Goal: Information Seeking & Learning: Learn about a topic

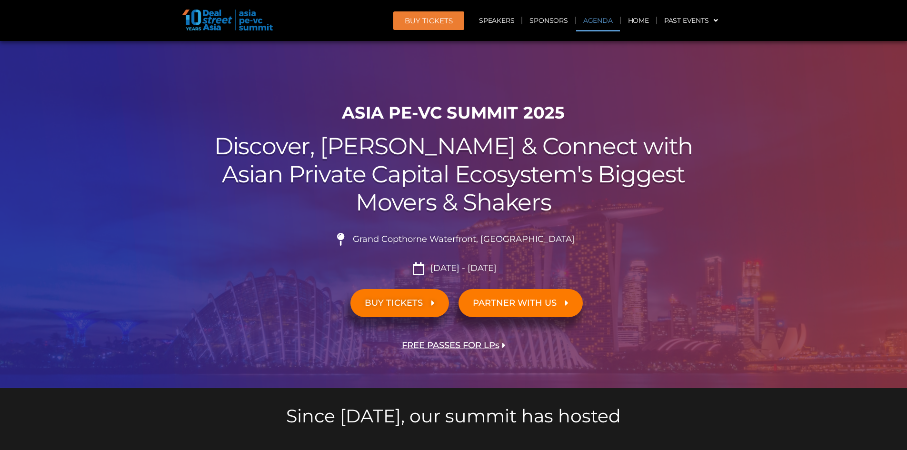
click at [603, 23] on link "Agenda" at bounding box center [598, 21] width 44 height 22
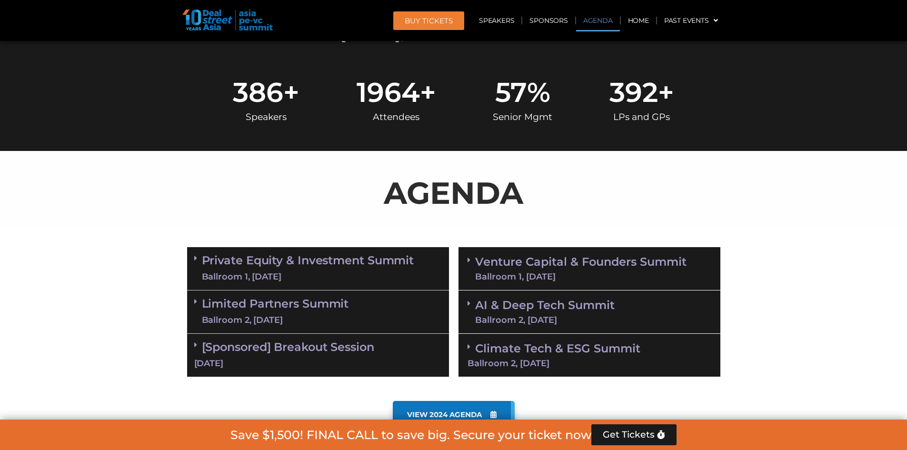
scroll to position [499, 0]
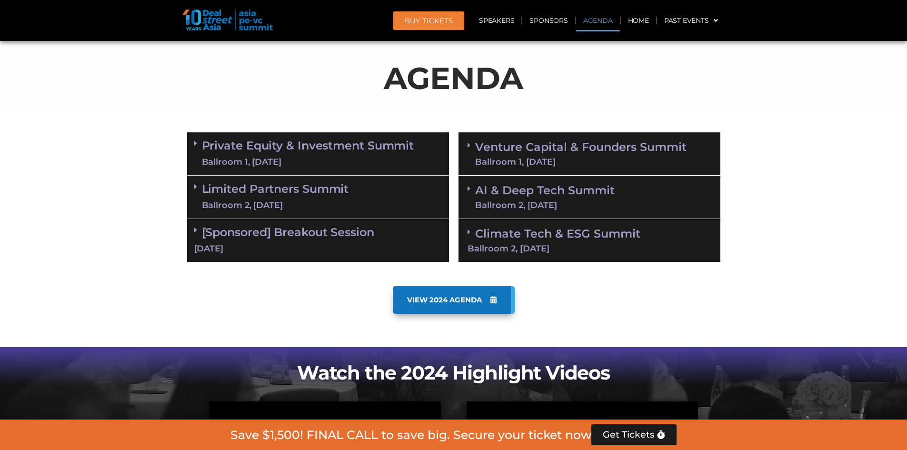
click at [519, 249] on div "Ballroom 2, [DATE]" at bounding box center [590, 248] width 244 height 9
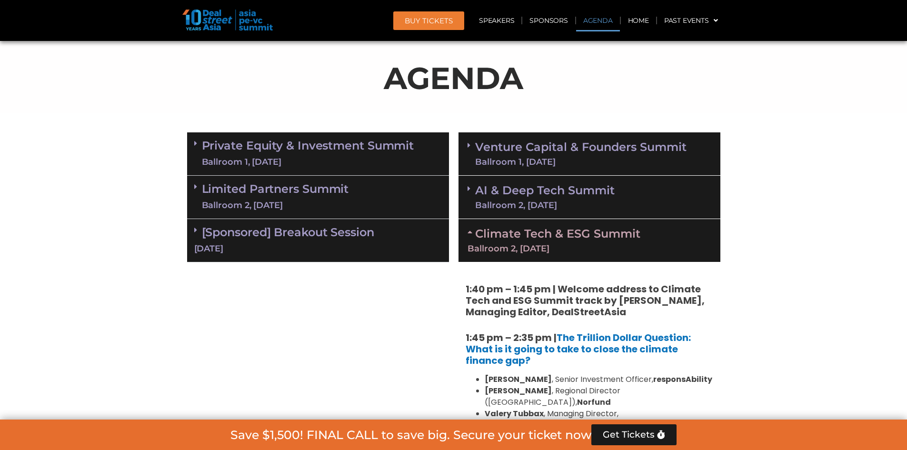
click at [488, 195] on link "AI & Deep Tech Summit Ballroom 2, [DATE]" at bounding box center [545, 197] width 140 height 25
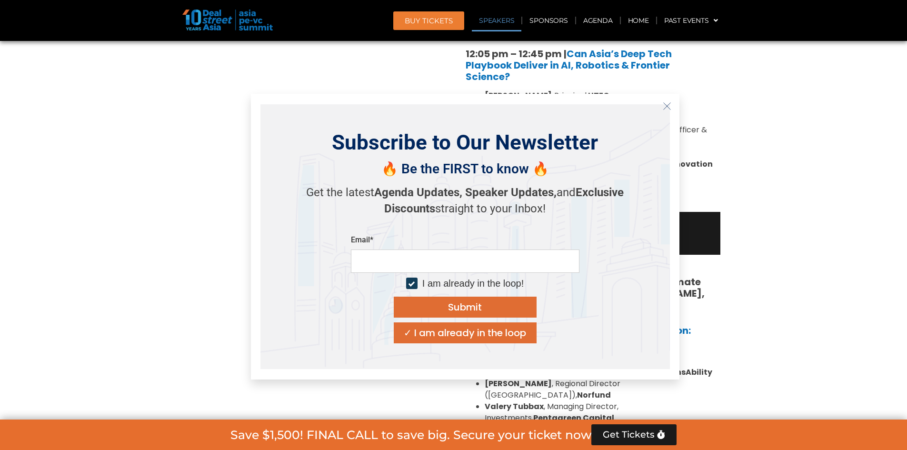
scroll to position [1070, 0]
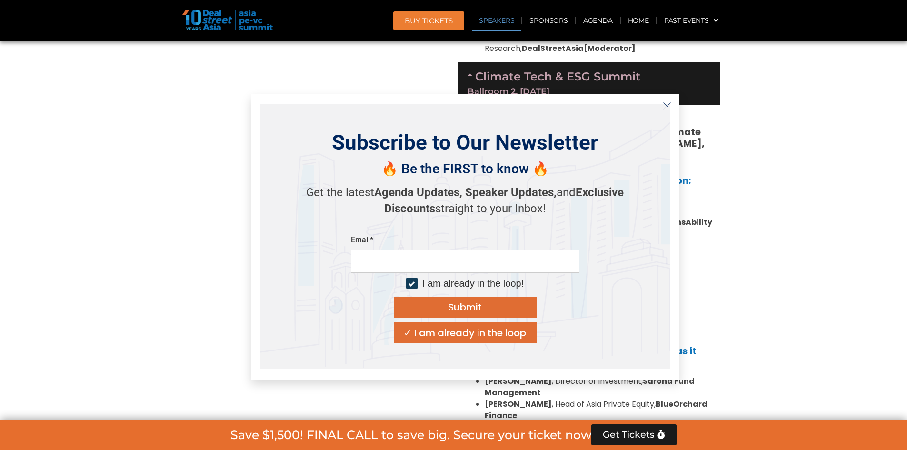
click at [669, 107] on icon "Close" at bounding box center [667, 106] width 9 height 9
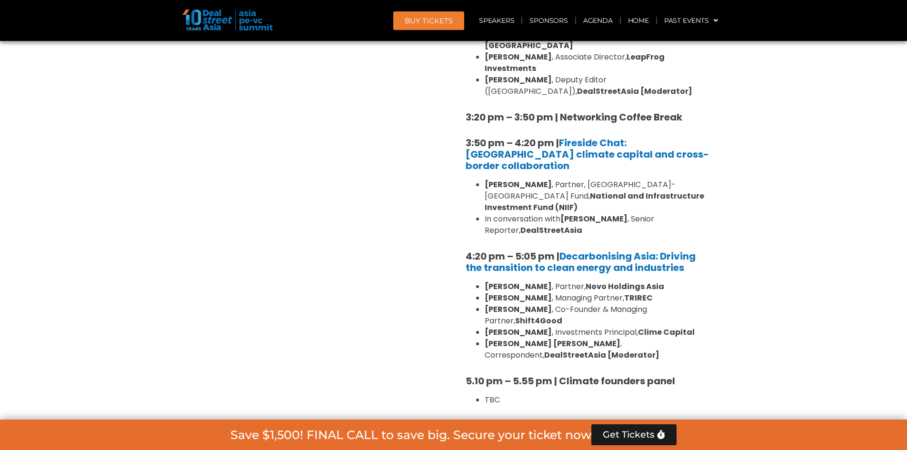
scroll to position [1594, 0]
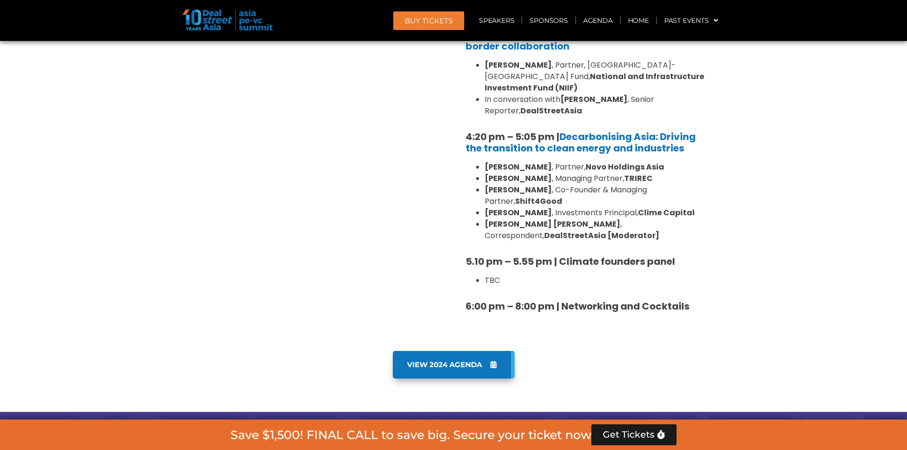
click at [492, 275] on li "TBC" at bounding box center [599, 280] width 229 height 11
click at [499, 275] on li "TBC" at bounding box center [599, 280] width 229 height 11
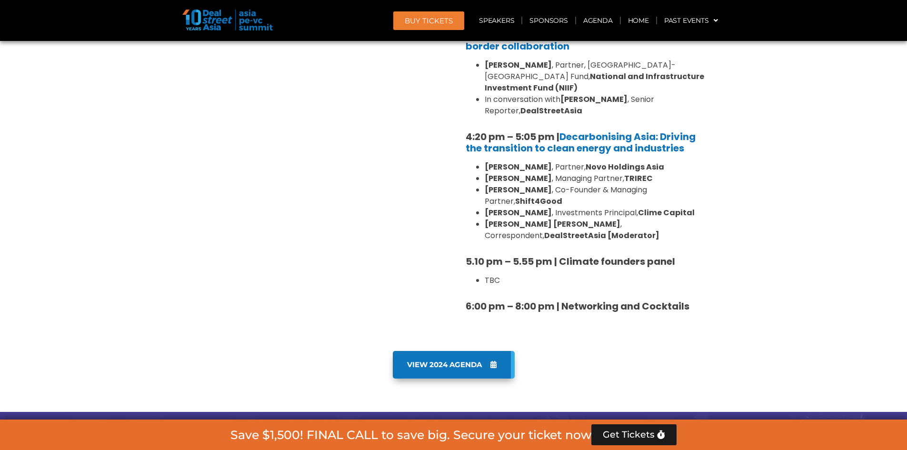
click at [499, 275] on li "TBC" at bounding box center [599, 280] width 229 height 11
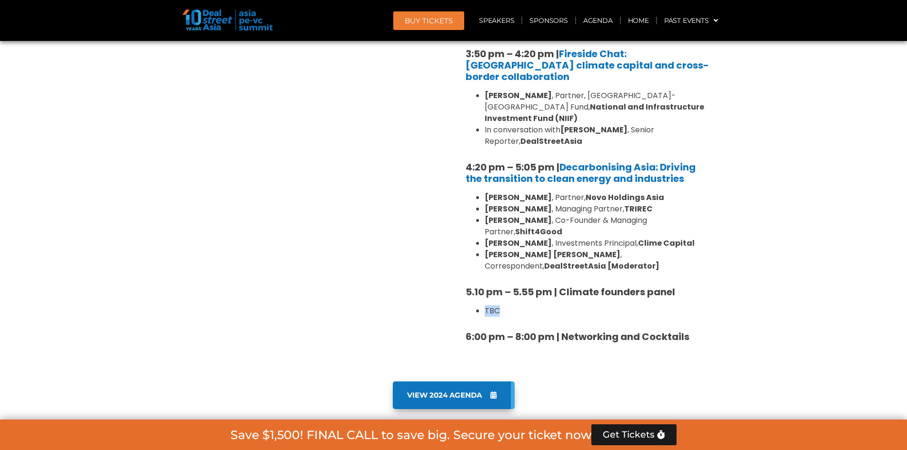
scroll to position [1547, 0]
